Goal: Task Accomplishment & Management: Use online tool/utility

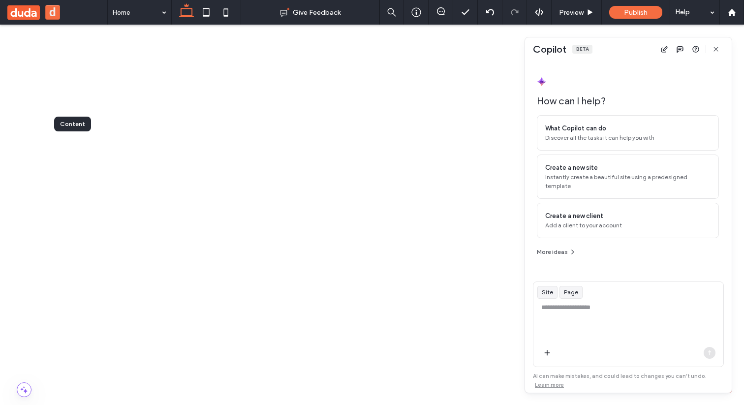
scroll to position [455, 0]
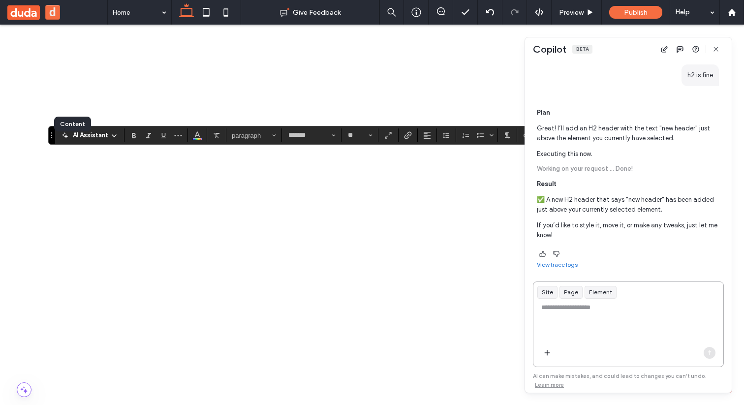
click at [591, 310] on textarea at bounding box center [628, 322] width 190 height 38
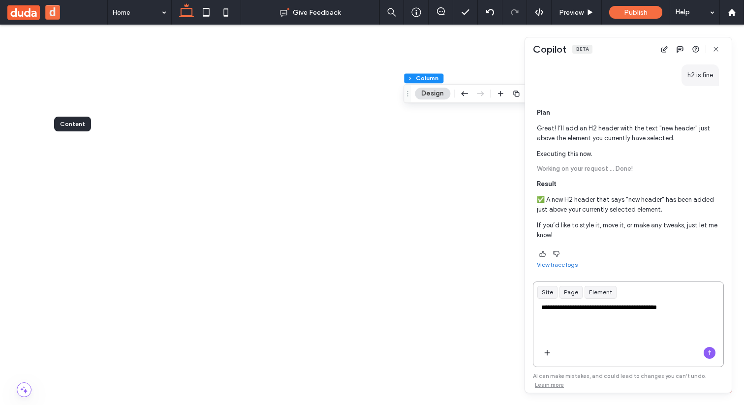
click at [554, 307] on textarea "**********" at bounding box center [628, 322] width 190 height 38
type textarea "**********"
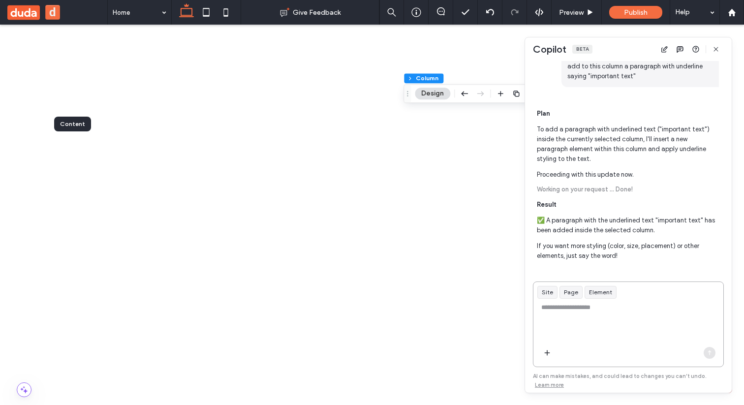
scroll to position [705, 0]
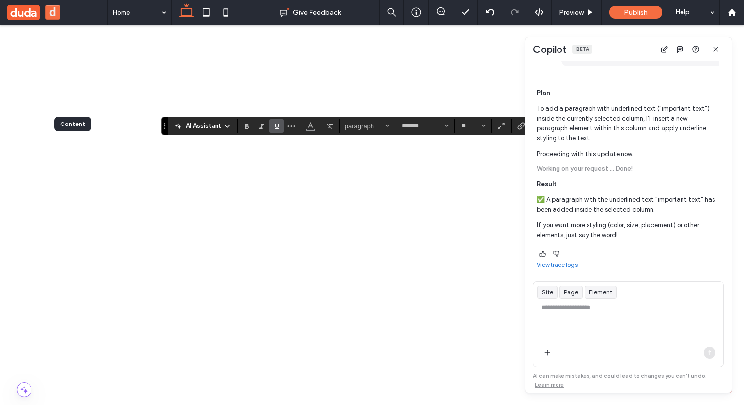
click at [273, 126] on icon "Underline" at bounding box center [277, 126] width 8 height 8
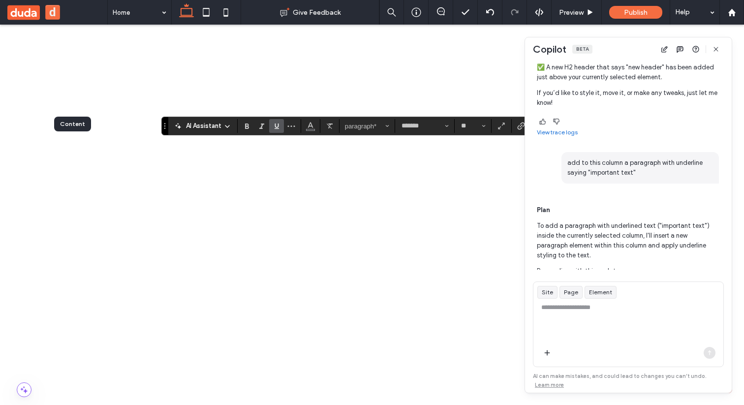
scroll to position [582, 0]
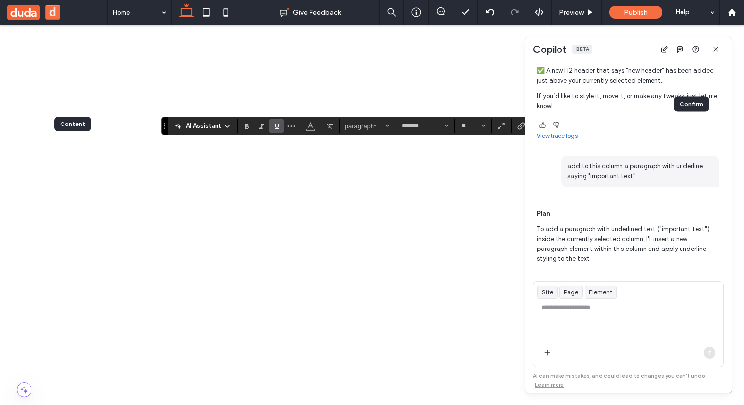
click at [690, 124] on icon "Confirm" at bounding box center [692, 126] width 8 height 8
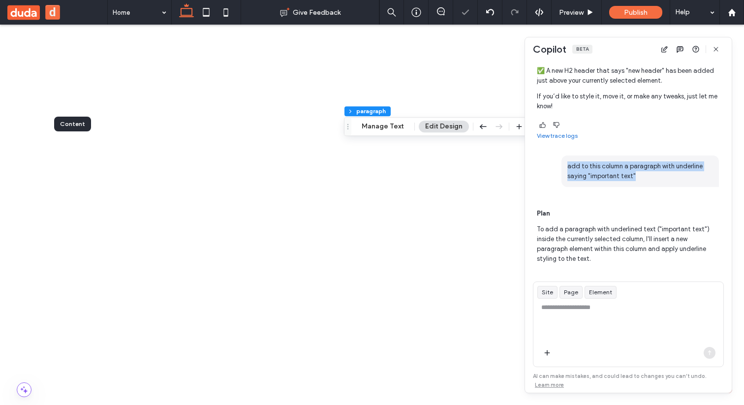
drag, startPoint x: 642, startPoint y: 180, endPoint x: 557, endPoint y: 162, distance: 86.5
click at [557, 162] on div "add to this column a paragraph with underline saying "important text"" at bounding box center [628, 170] width 182 height 31
copy span "add to this column a paragraph with underline saying "important text""
